Goal: Find specific page/section: Find specific page/section

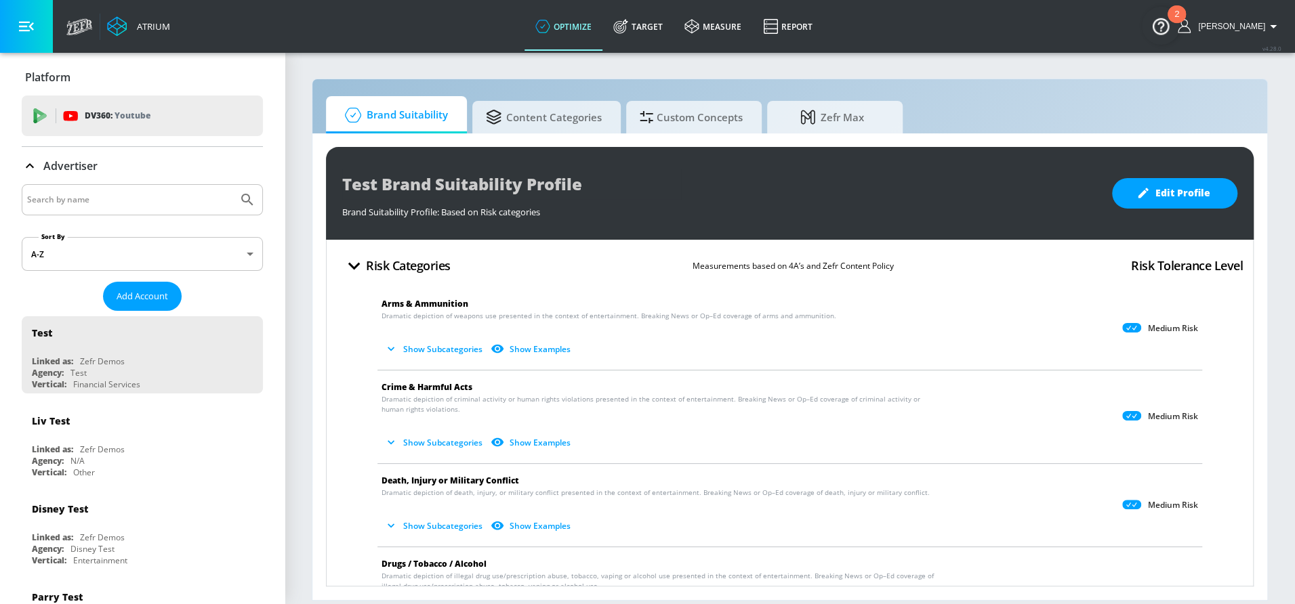
click at [551, 138] on div "Test Brand Suitability Profile Brand Suitability Profile: Based on Risk categor…" at bounding box center [789, 366] width 955 height 467
click at [544, 123] on span "Content Categories" at bounding box center [544, 115] width 116 height 33
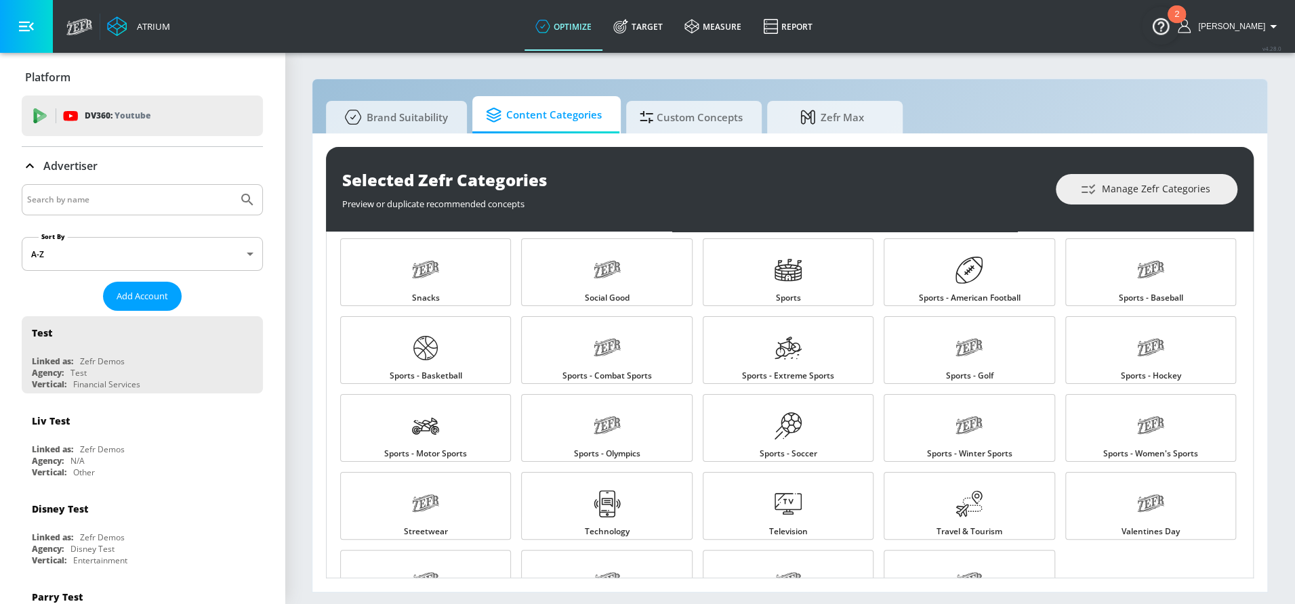
scroll to position [1333, 0]
